Goal: Register for event/course

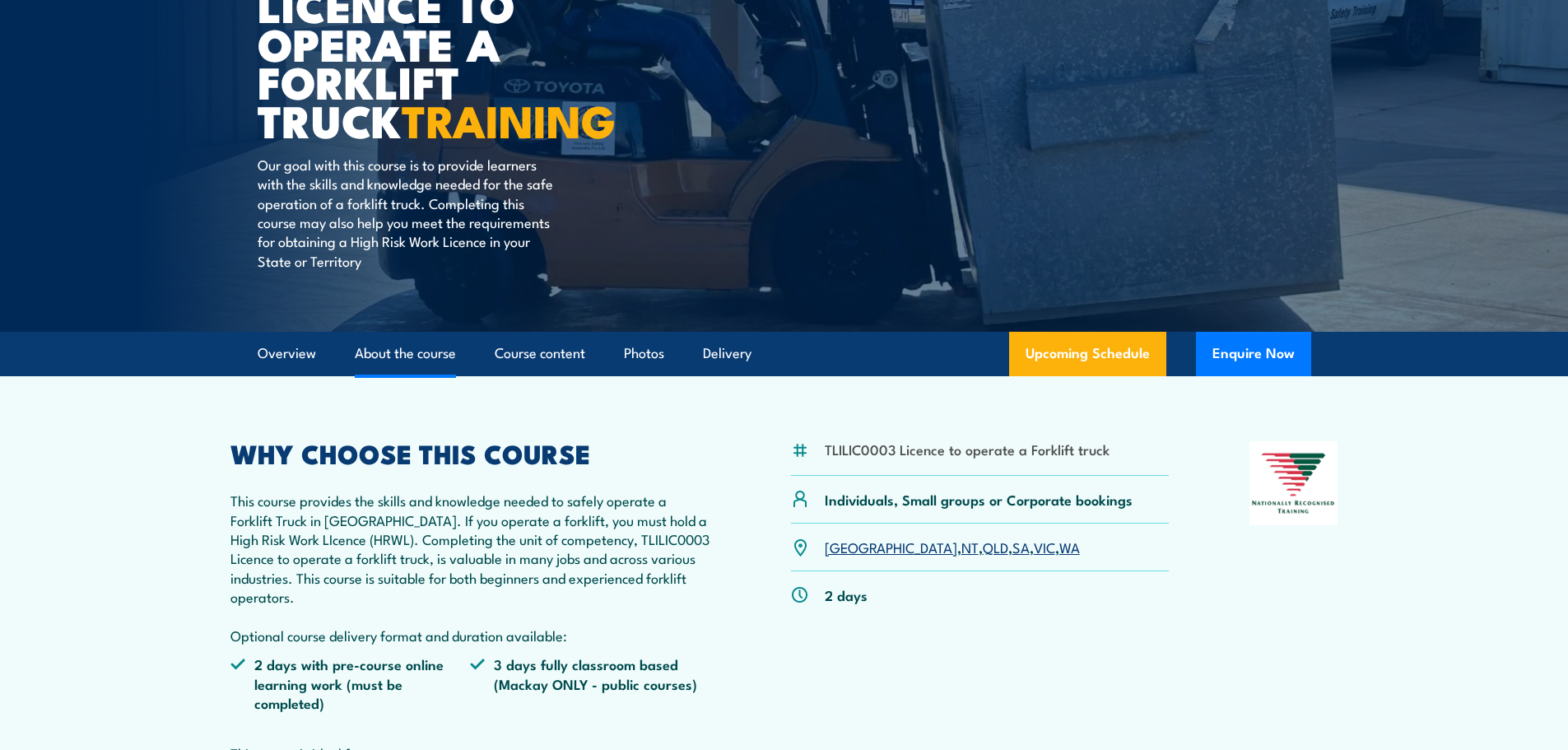
scroll to position [247, 0]
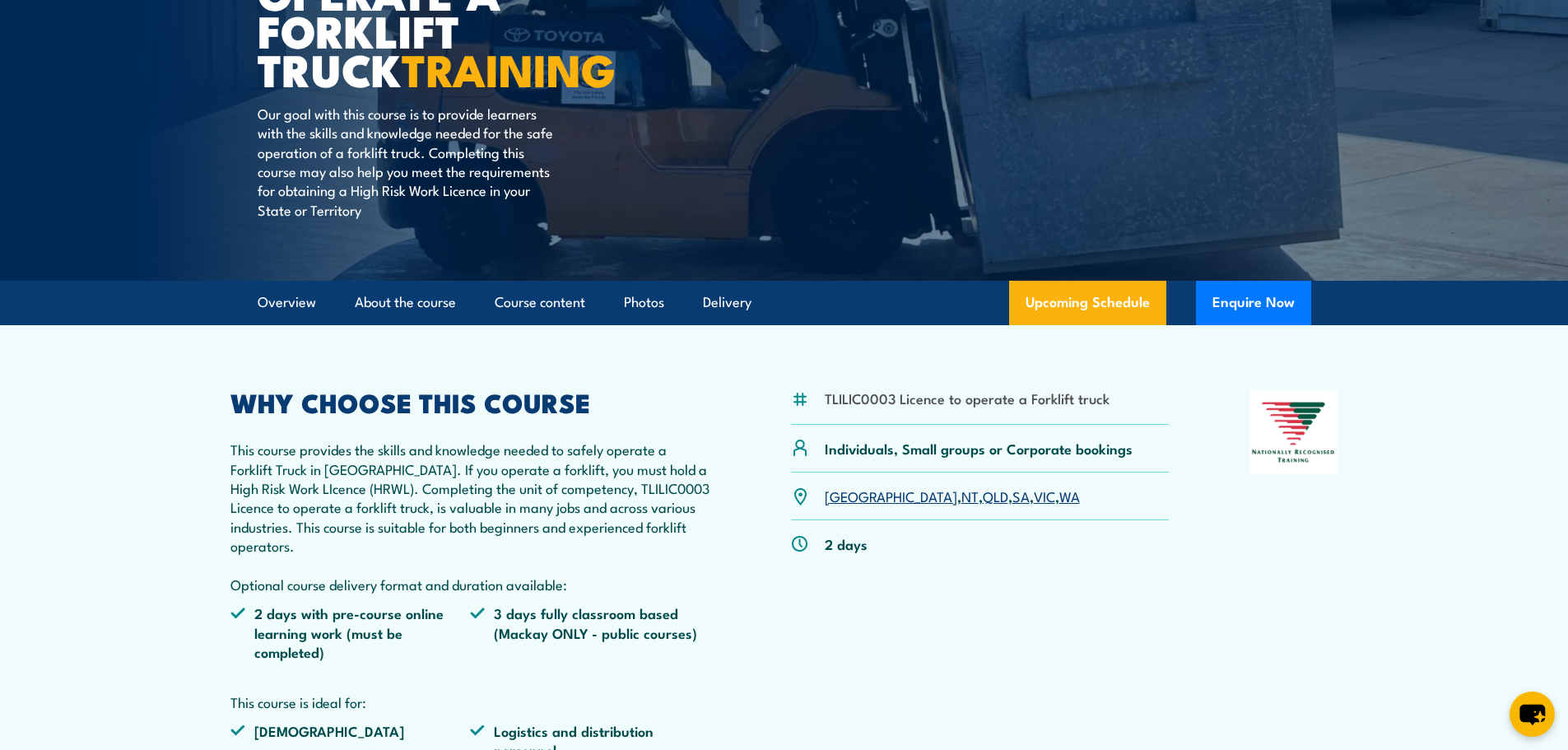
click at [983, 499] on link "QLD" at bounding box center [995, 495] width 26 height 20
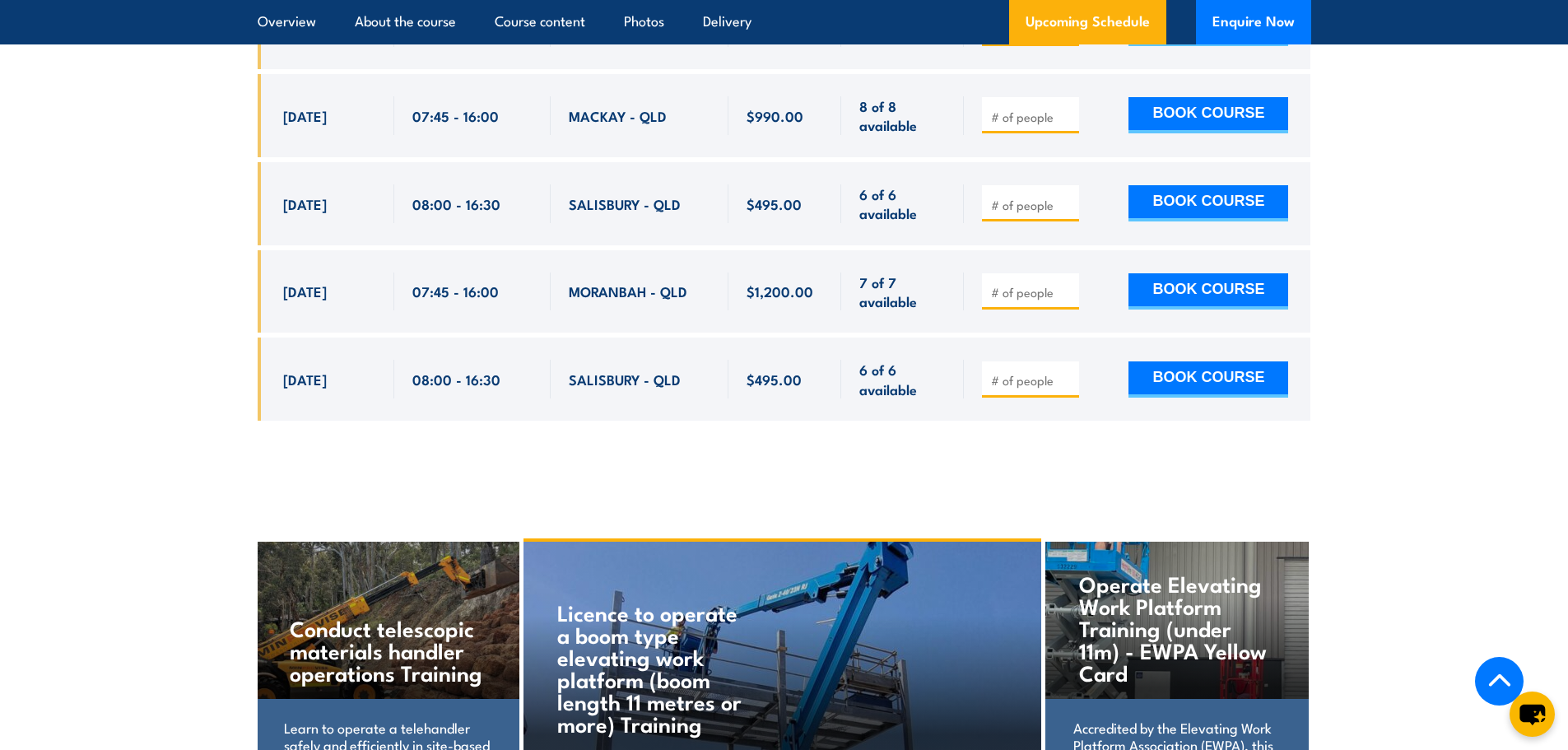
scroll to position [3166, 0]
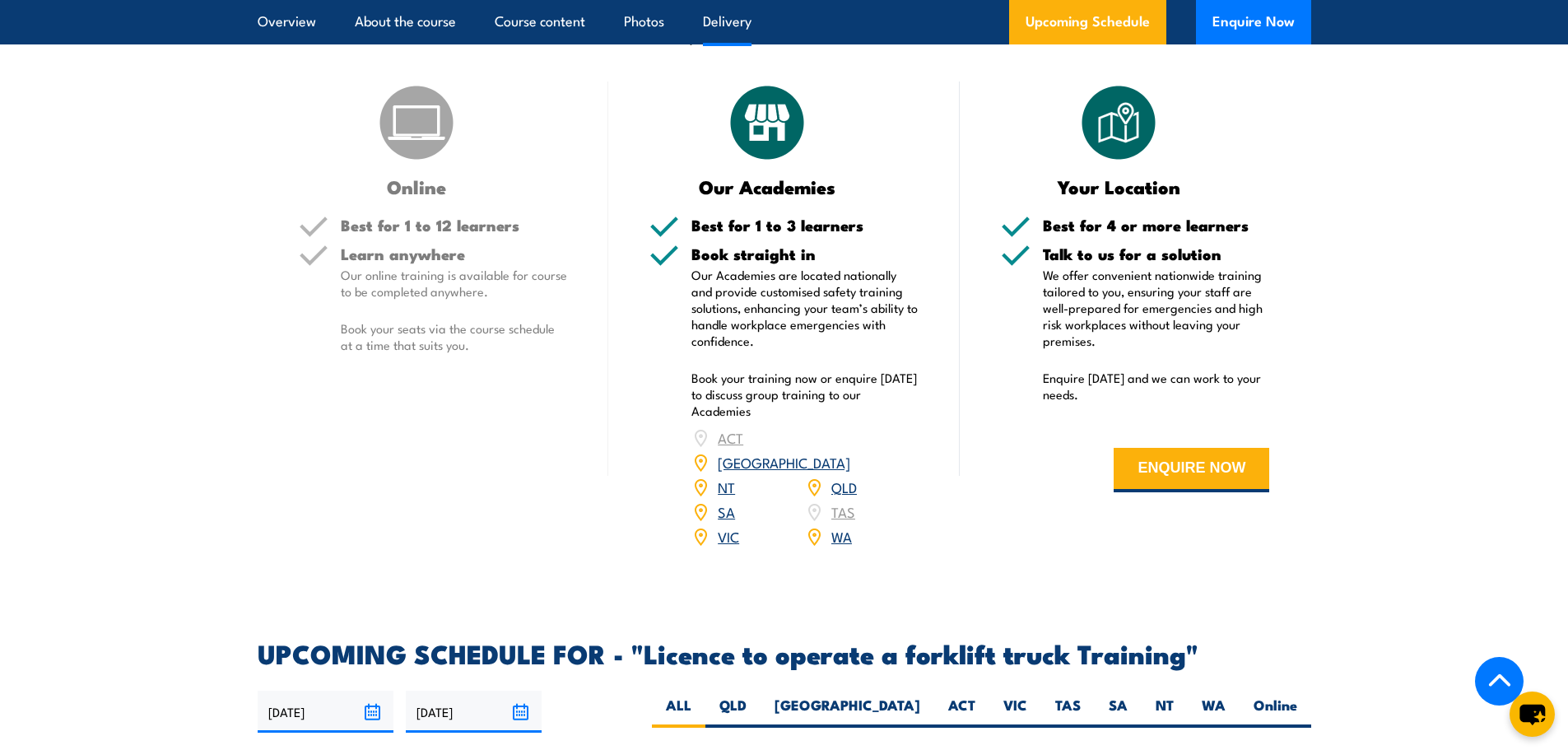
scroll to position [2140, 0]
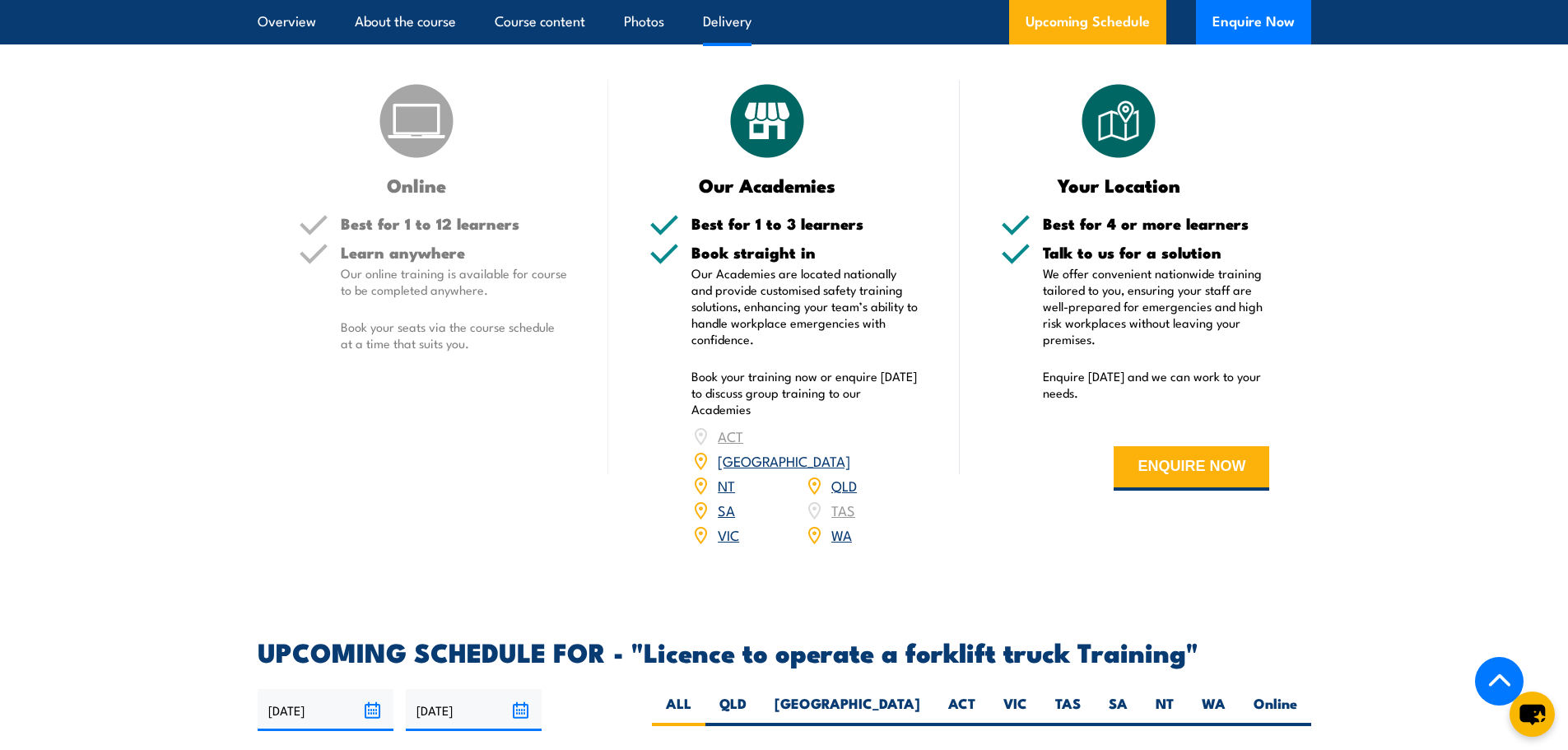
click at [844, 475] on link "QLD" at bounding box center [844, 485] width 26 height 20
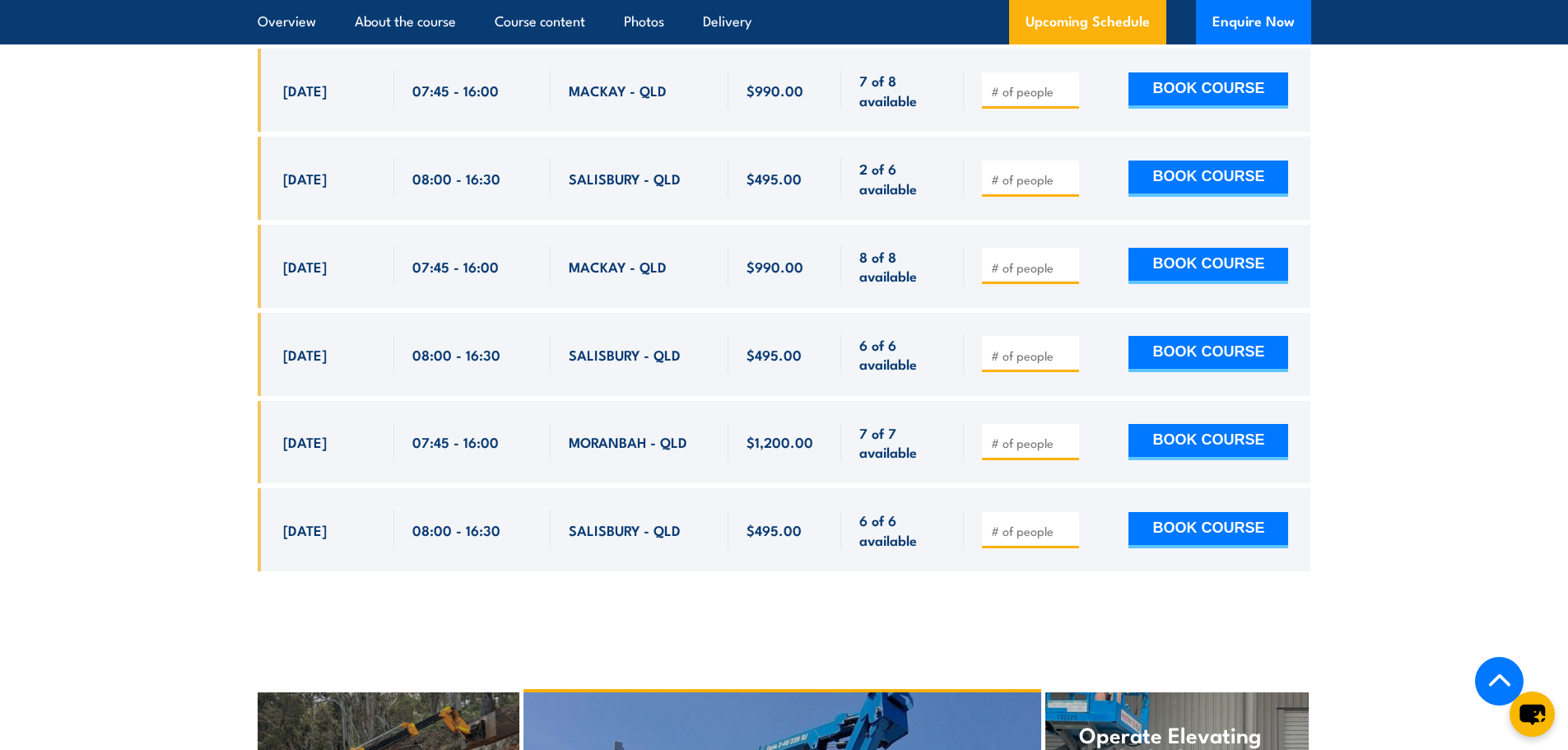
scroll to position [3042, 0]
